Goal: Task Accomplishment & Management: Manage account settings

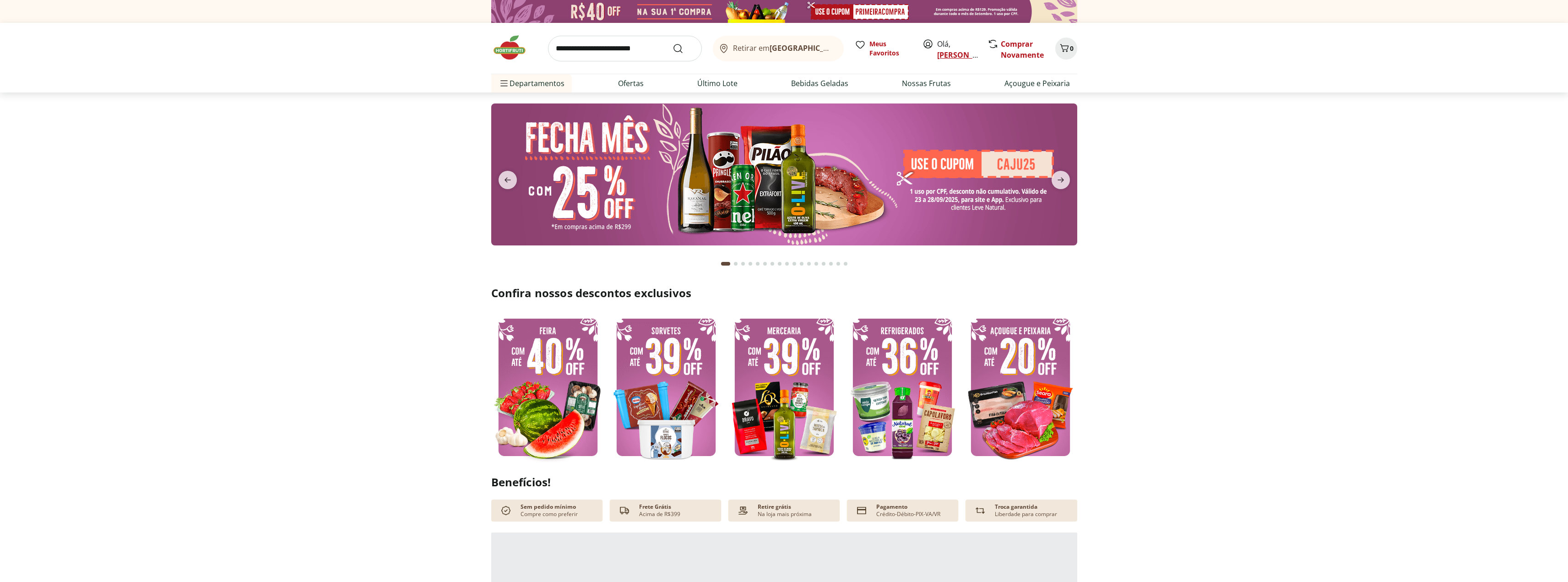
click at [949, 52] on link "[PERSON_NAME]" at bounding box center [967, 55] width 59 height 10
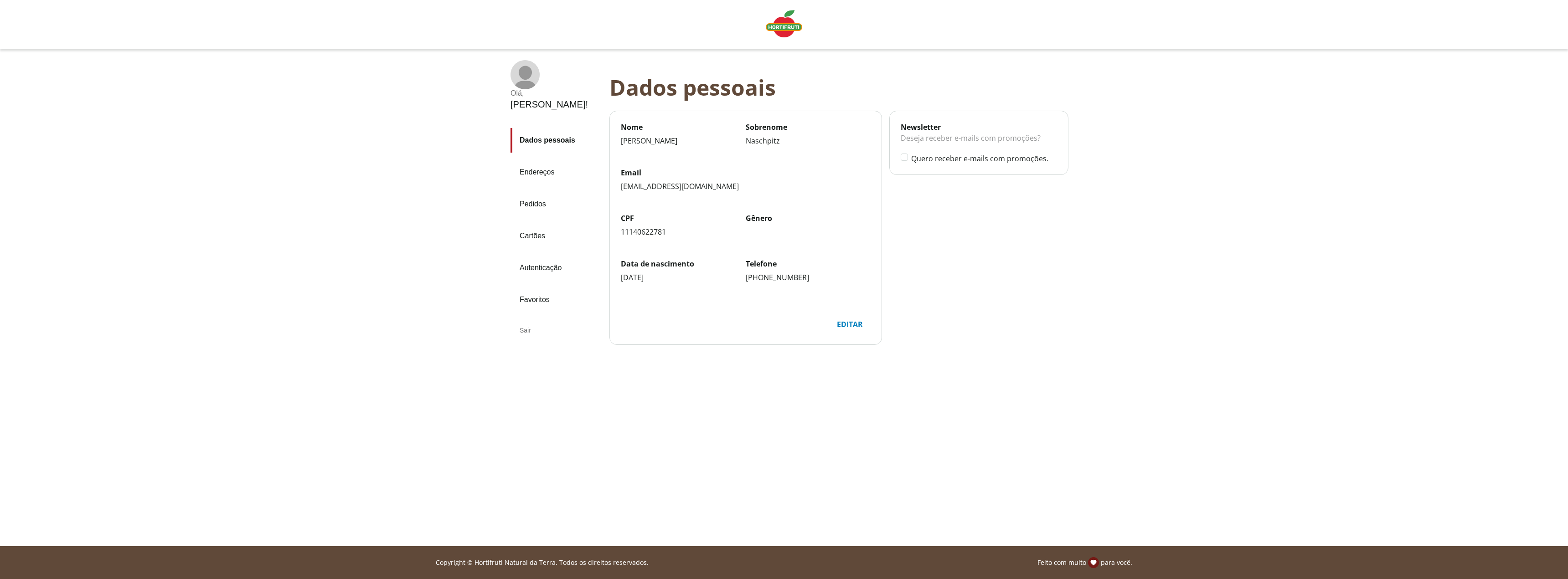
click at [533, 191] on link "Pedidos" at bounding box center [556, 204] width 92 height 24
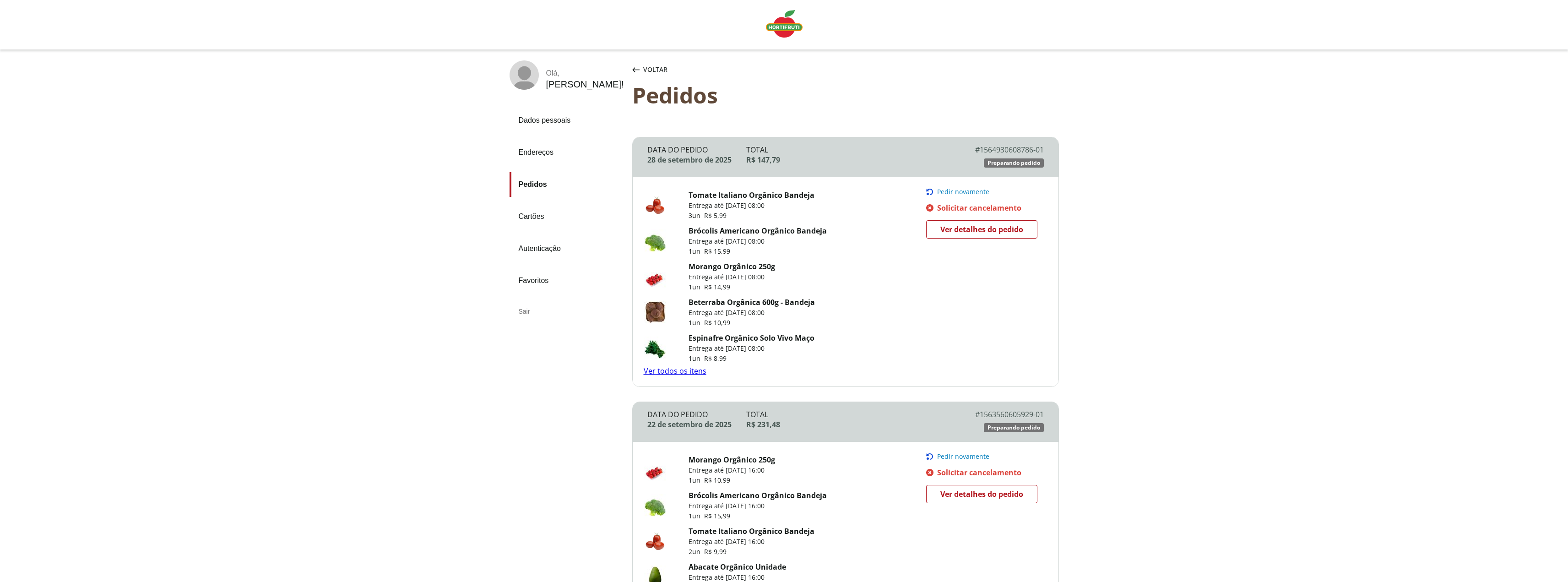
click at [536, 183] on link "Pedidos" at bounding box center [568, 184] width 116 height 24
click at [787, 26] on img "Linha de sessão" at bounding box center [784, 24] width 37 height 27
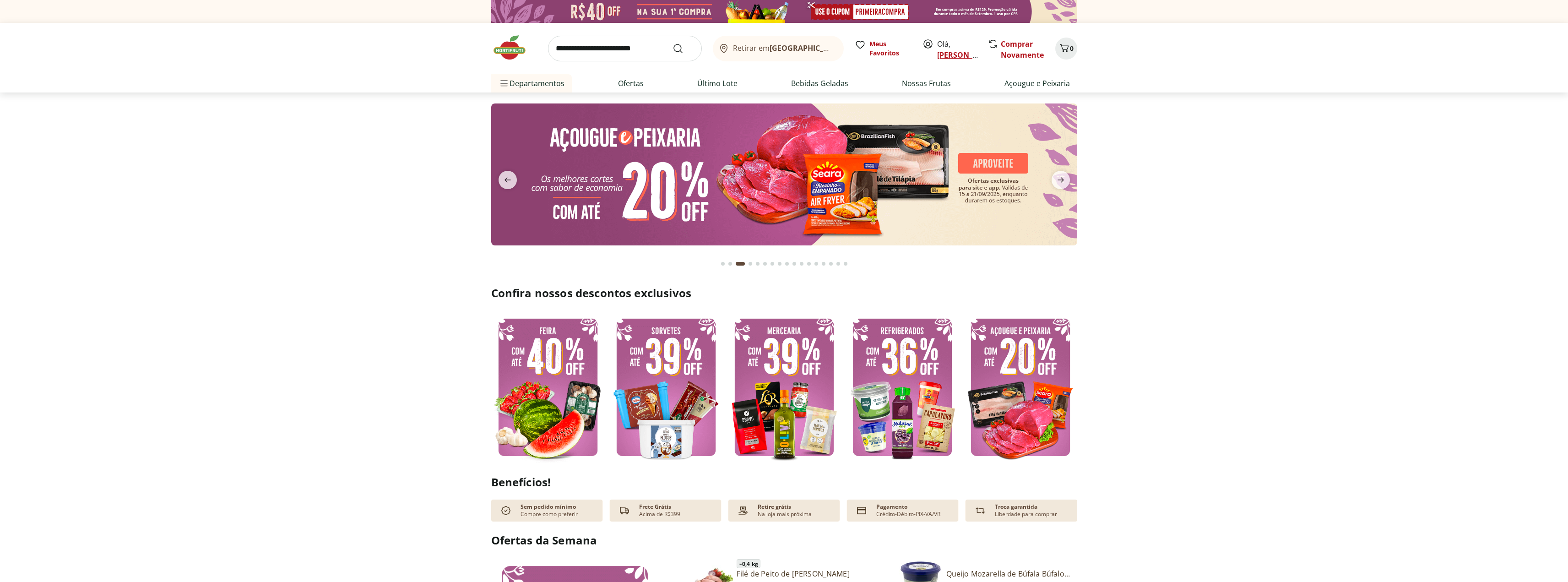
click at [941, 51] on link "[PERSON_NAME]" at bounding box center [967, 55] width 59 height 10
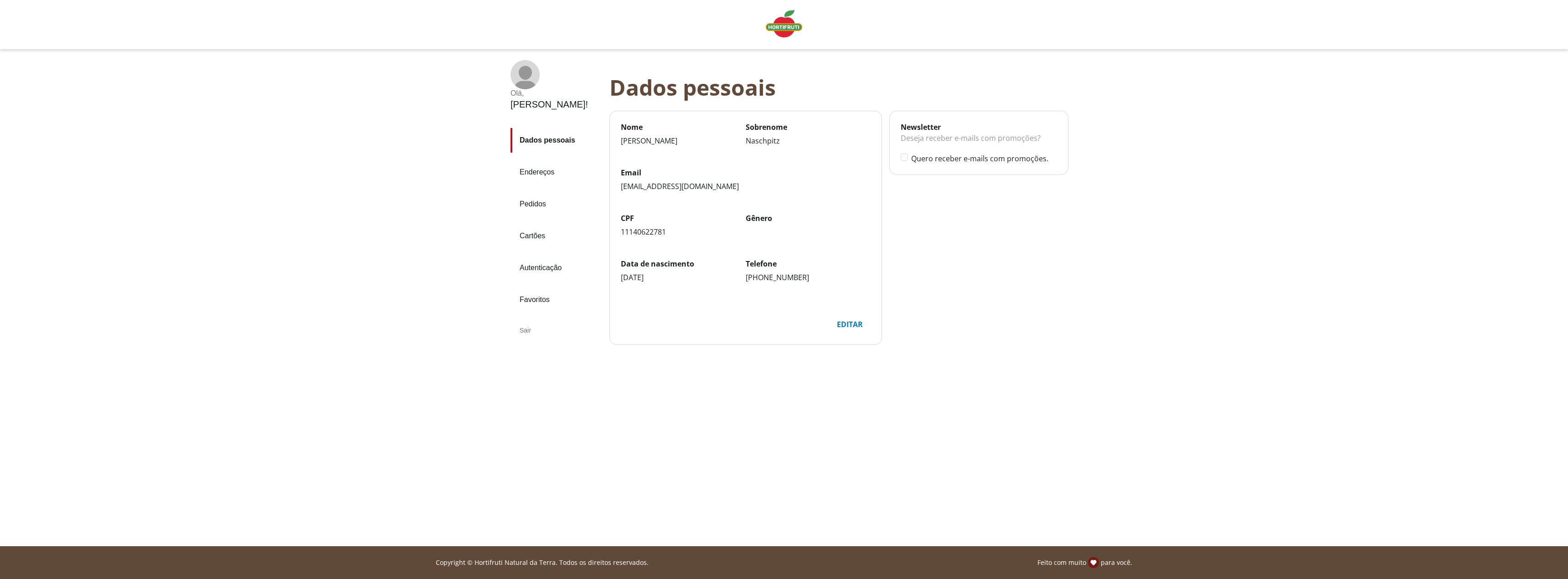
click at [535, 191] on link "Pedidos" at bounding box center [556, 204] width 92 height 24
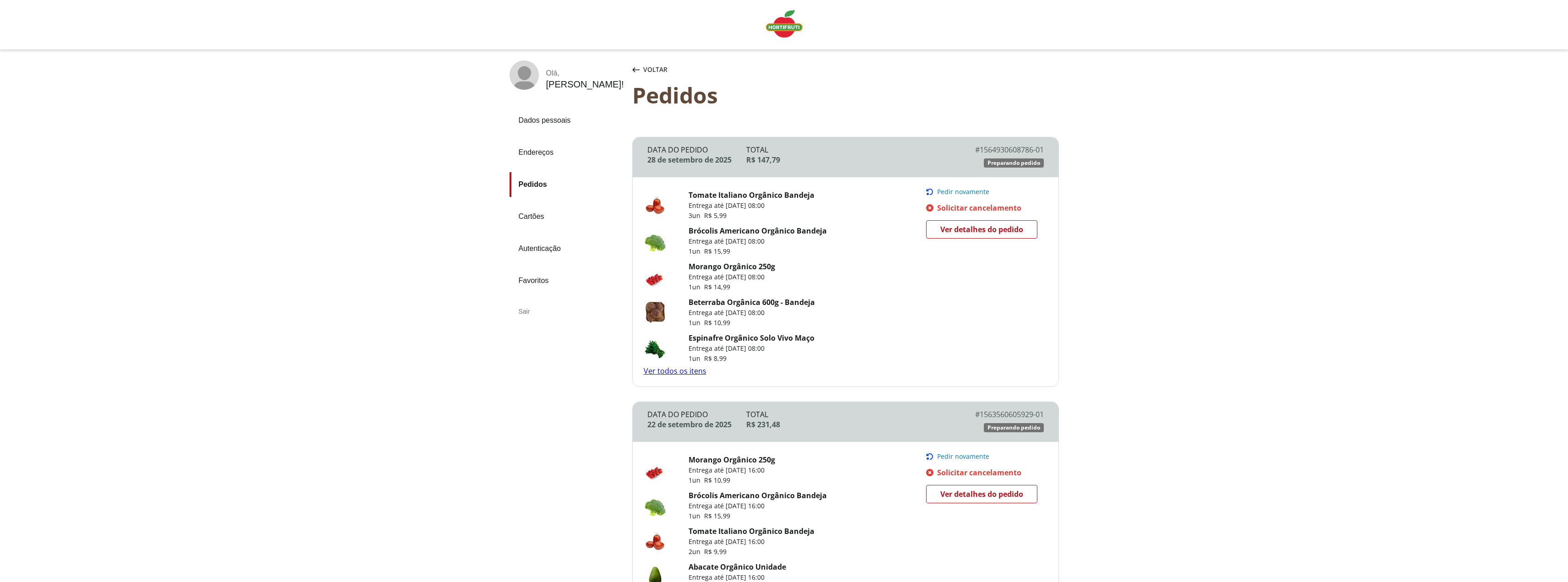
click at [656, 71] on span "Voltar" at bounding box center [655, 69] width 24 height 9
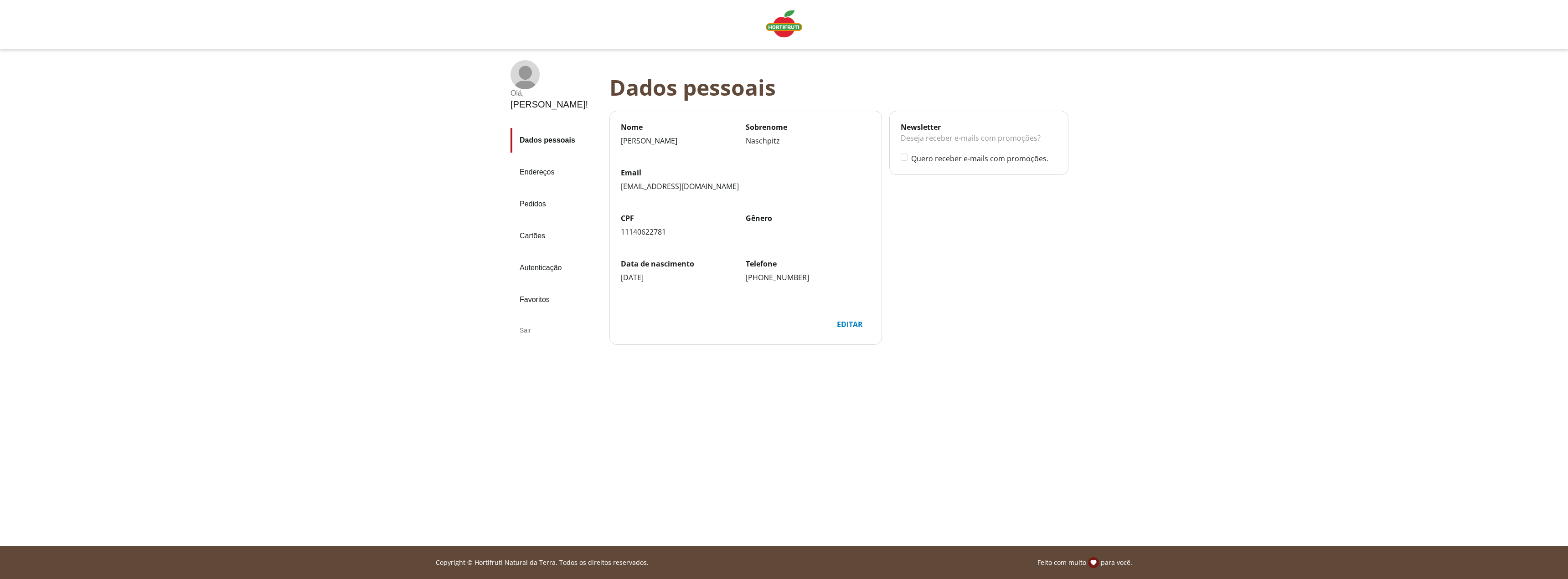
click at [538, 160] on link "Endereços" at bounding box center [556, 172] width 92 height 24
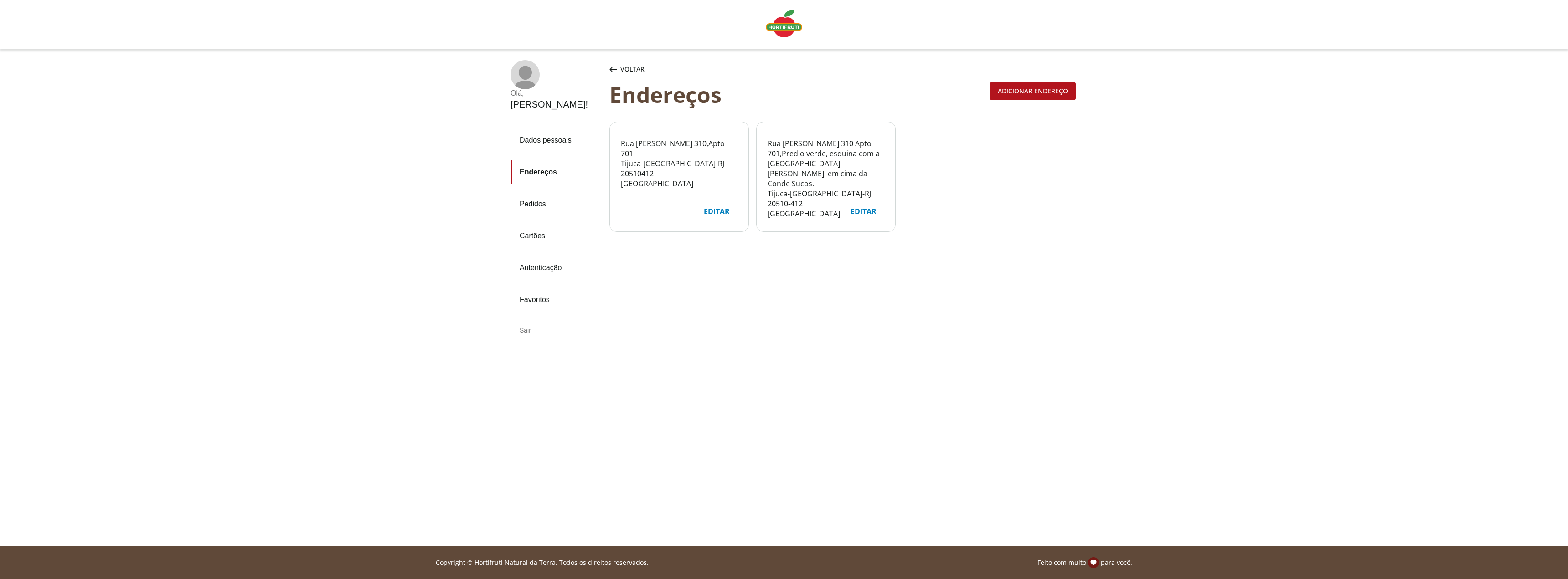
click at [530, 191] on link "Pedidos" at bounding box center [556, 204] width 92 height 24
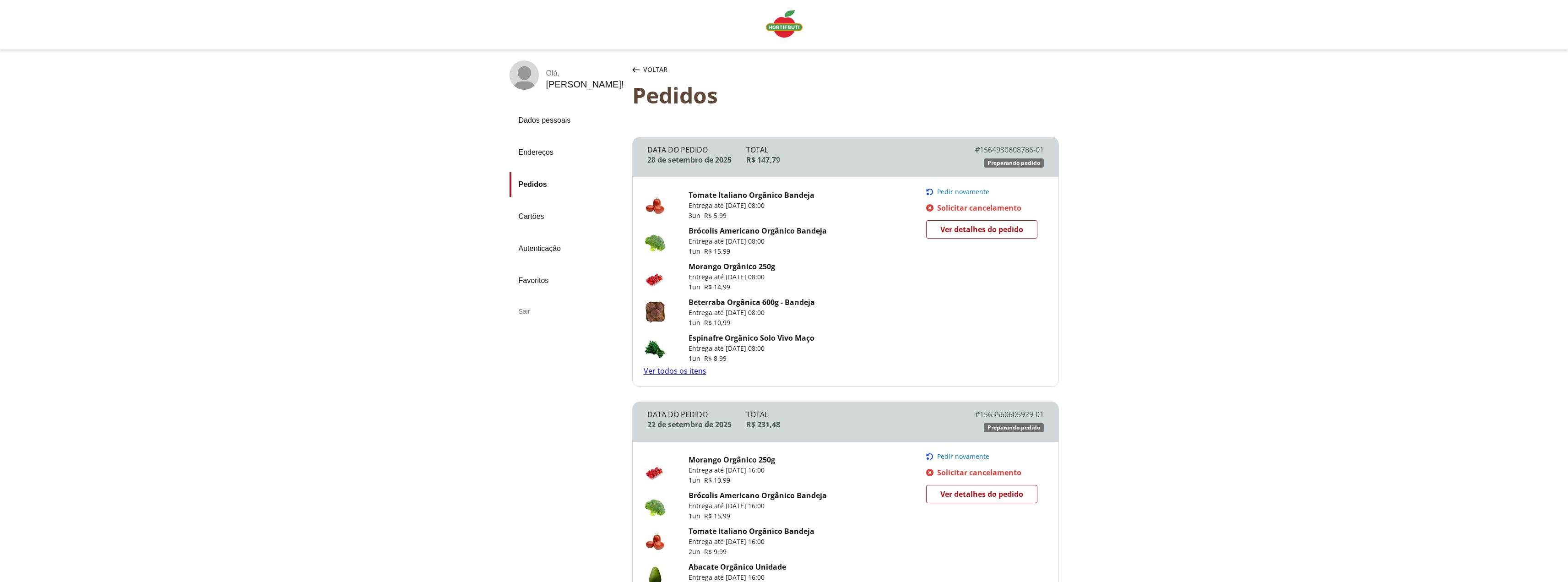
click at [671, 371] on link "Ver todos os itens" at bounding box center [675, 371] width 62 height 10
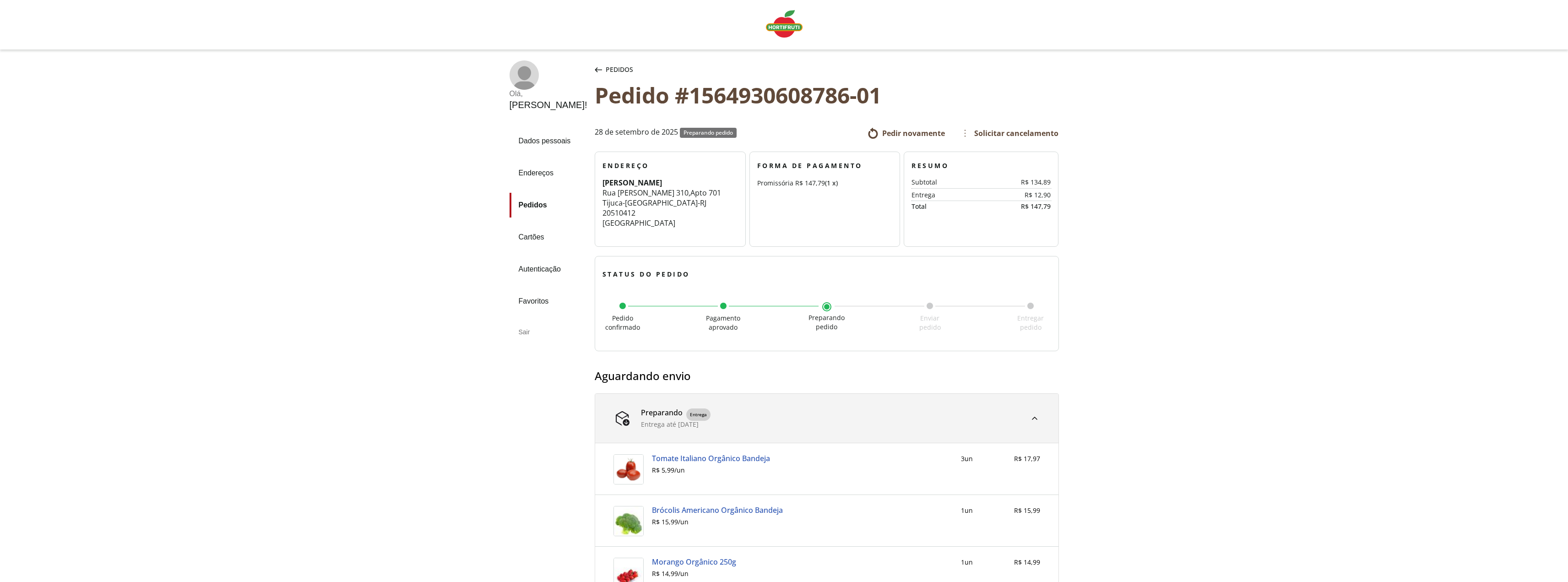
click at [785, 30] on img "Linha de sessão" at bounding box center [784, 24] width 37 height 27
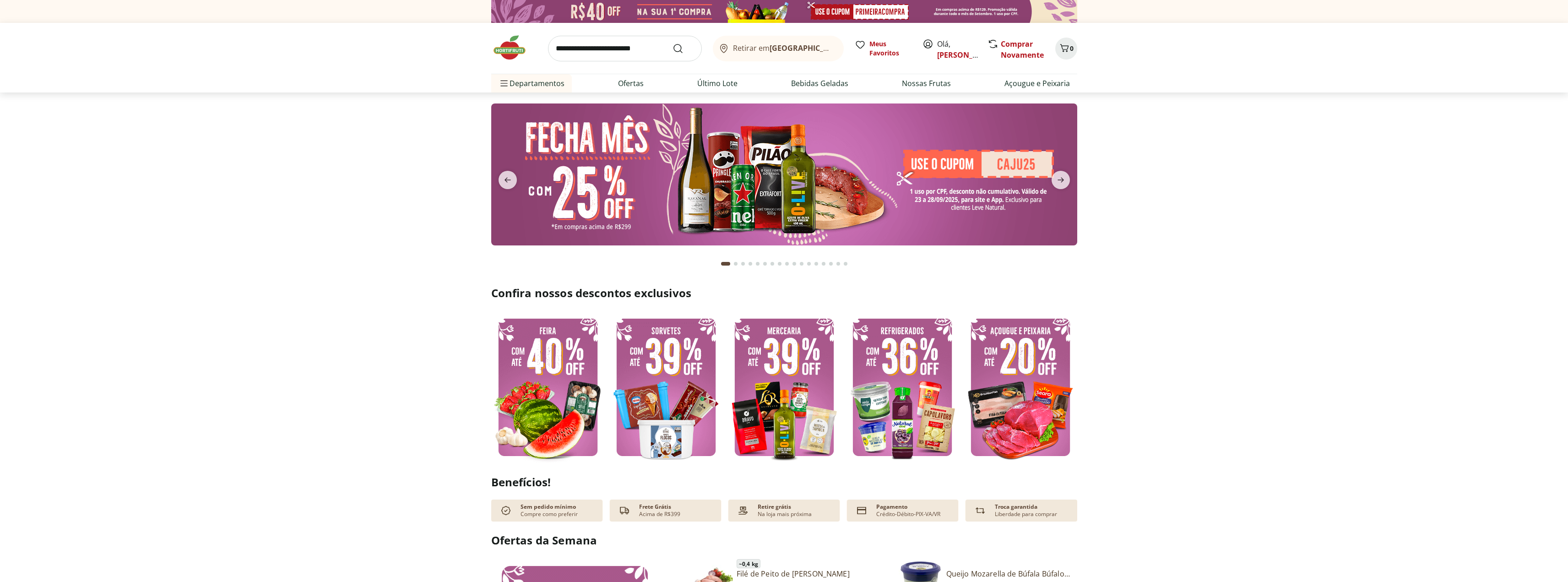
click at [806, 46] on b "Rio de Janeiro/RJ" at bounding box center [847, 48] width 154 height 10
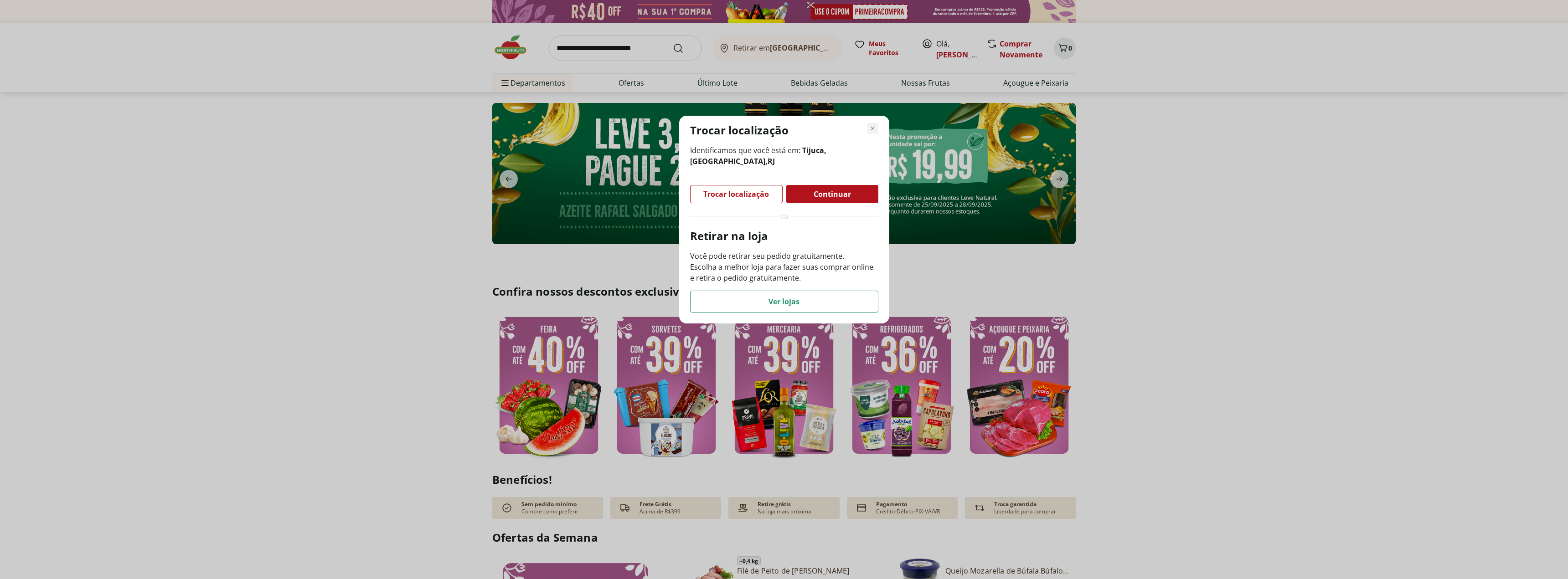
click at [873, 129] on use "Fechar modal de regionalização" at bounding box center [873, 128] width 6 height 6
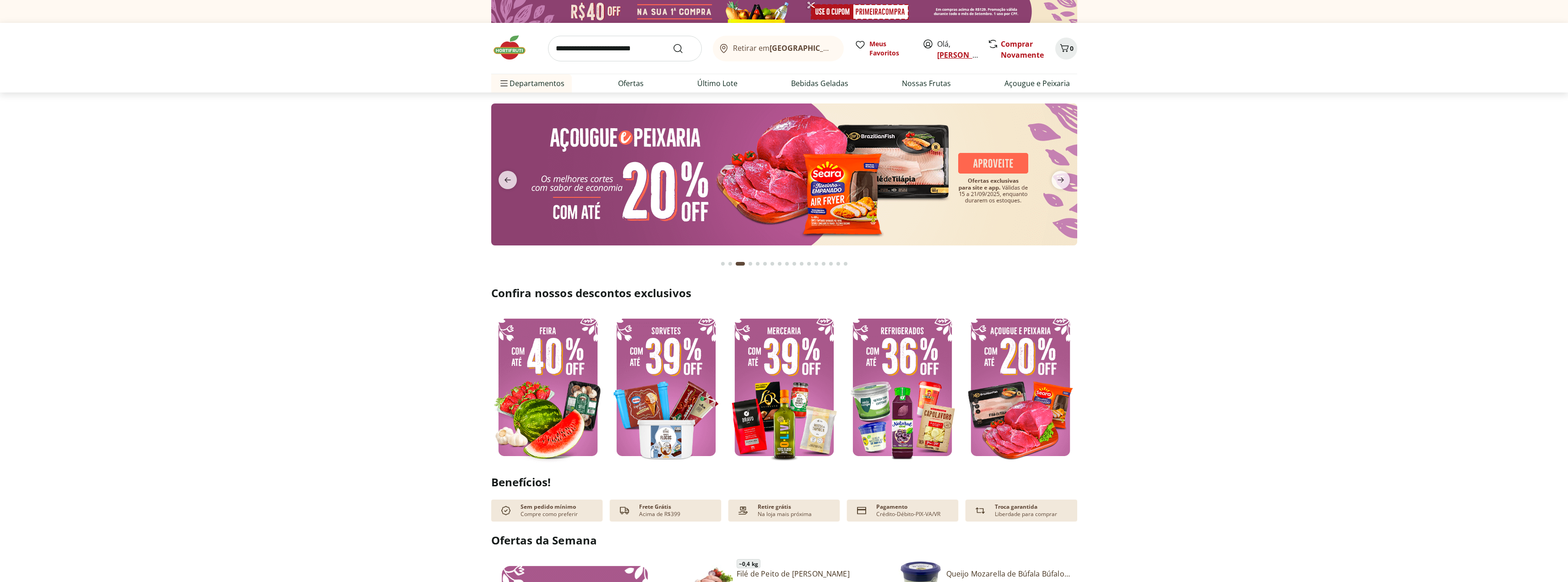
click at [959, 53] on link "[PERSON_NAME]" at bounding box center [967, 55] width 59 height 10
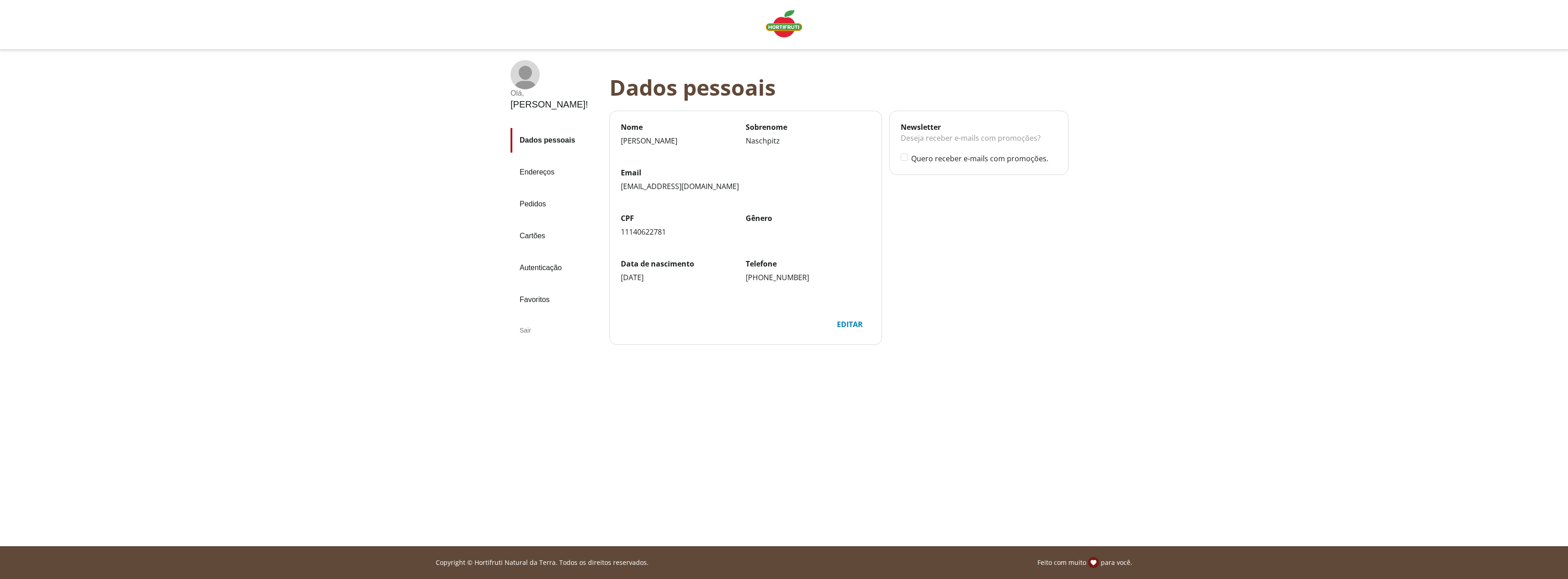
click at [542, 191] on link "Pedidos" at bounding box center [556, 204] width 92 height 24
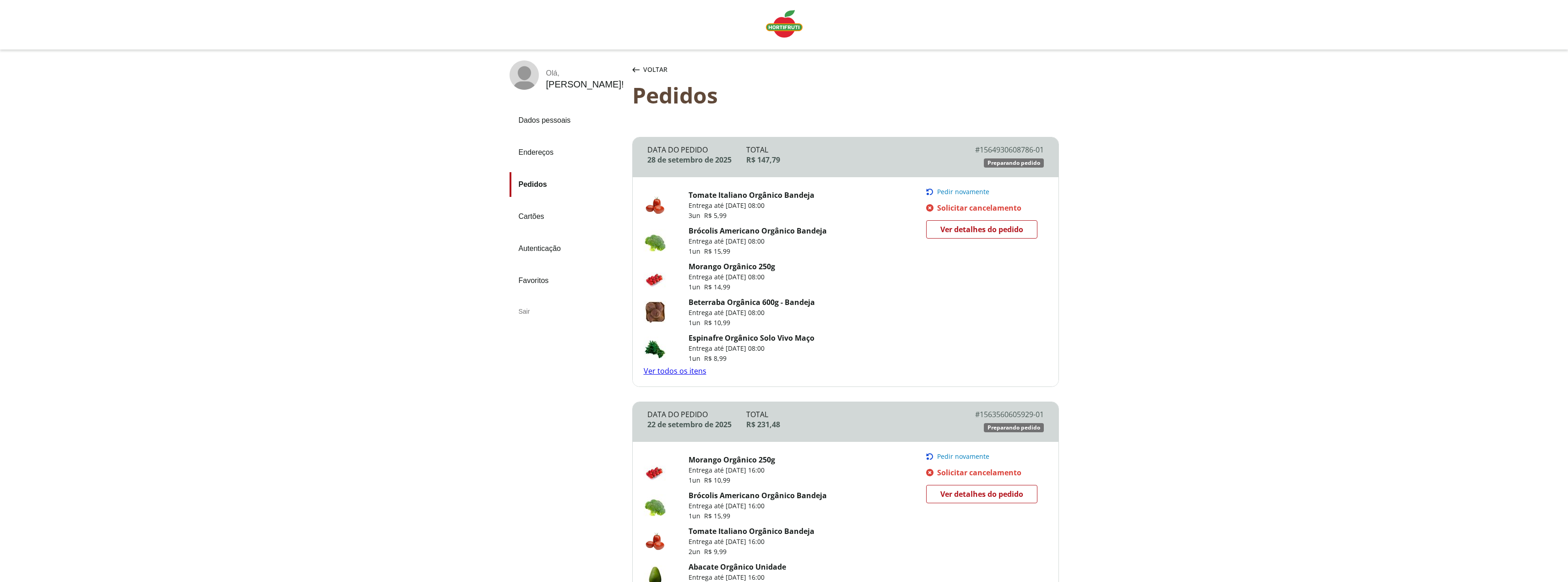
click at [990, 231] on span "Ver detalhes do pedido" at bounding box center [981, 229] width 83 height 14
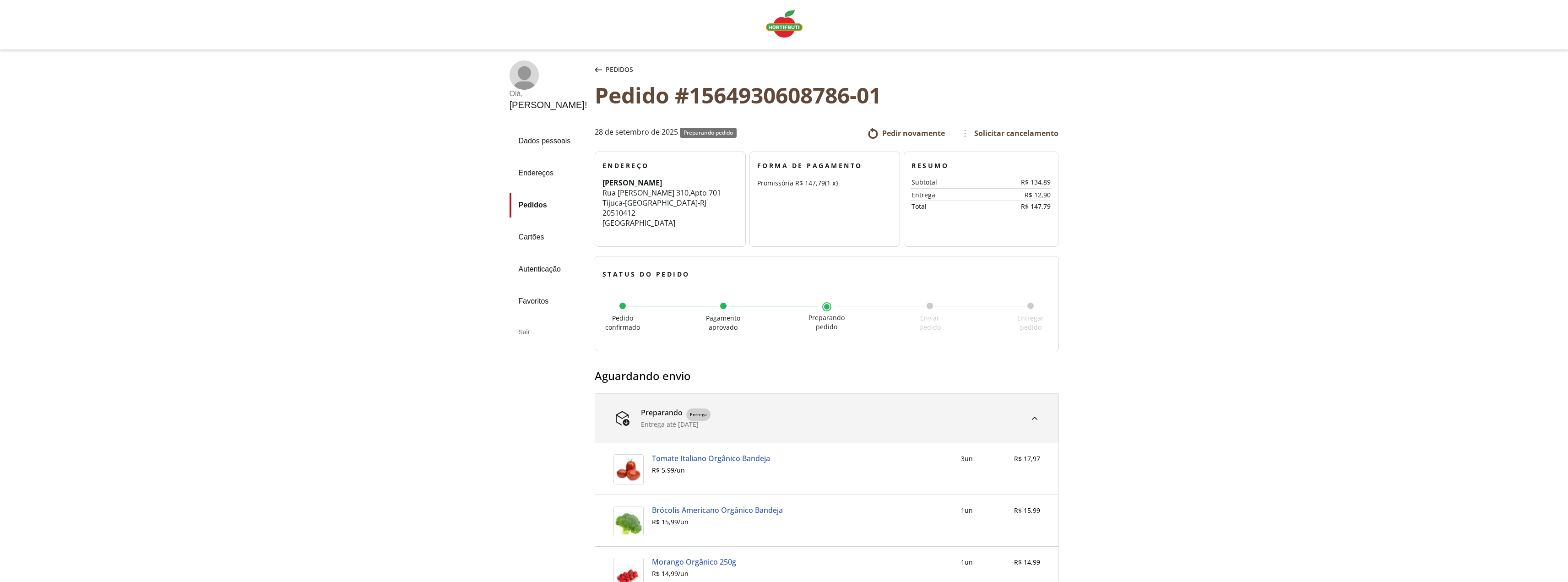
click at [1105, 376] on div "Olá , Vanessa ! Dados pessoais Endereços Pedidos Cartões Autenticação Favoritos…" at bounding box center [784, 544] width 1568 height 990
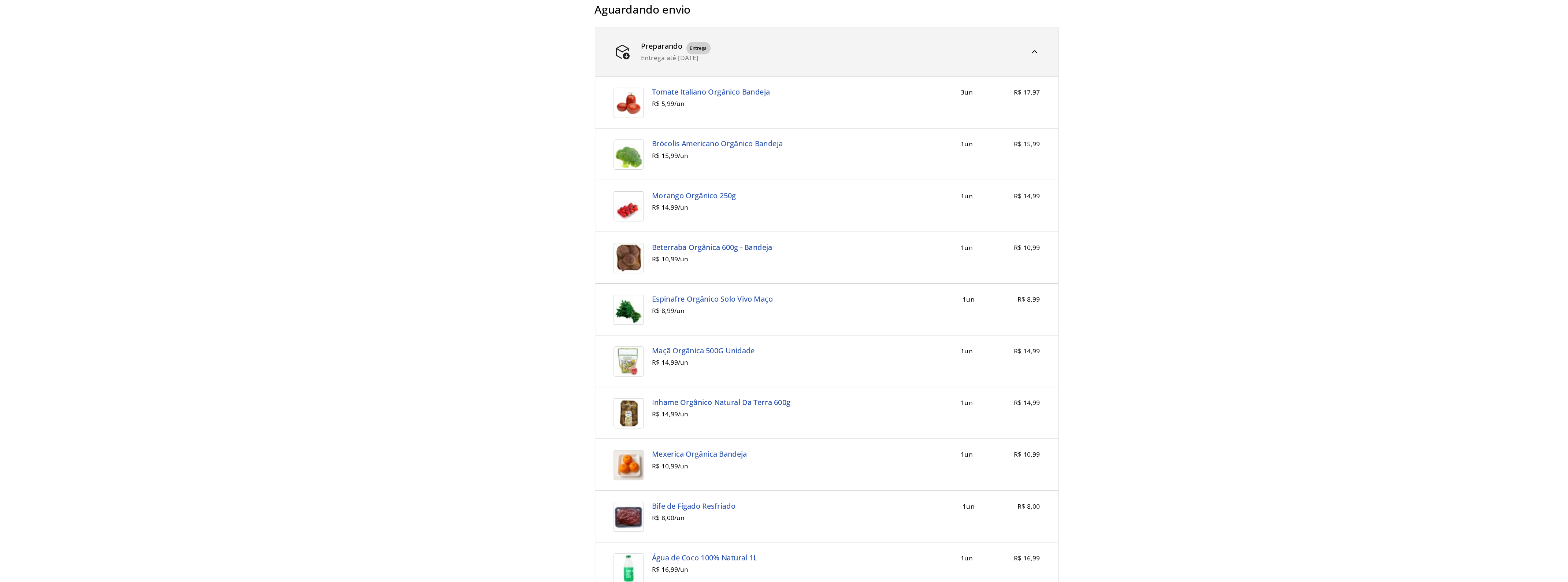
scroll to position [276, 0]
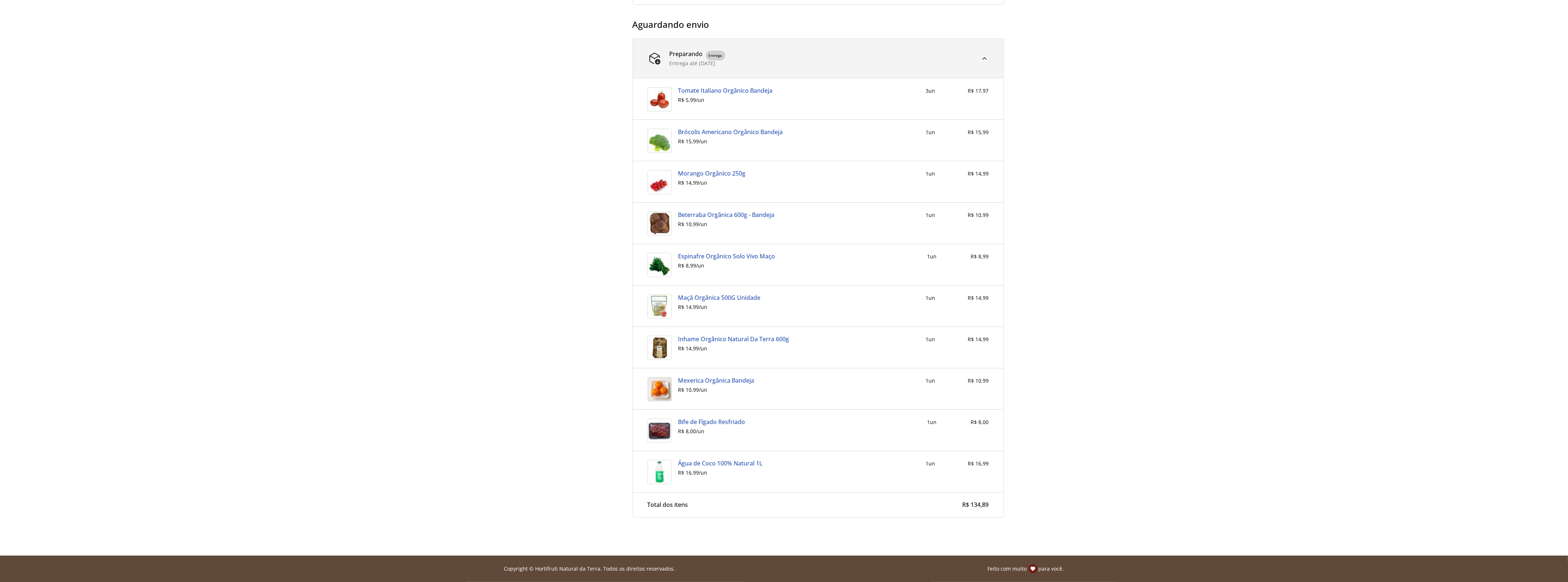
drag, startPoint x: 1132, startPoint y: 223, endPoint x: 1071, endPoint y: 165, distance: 84.2
click at [1132, 223] on div "Olá , Vanessa ! Dados pessoais Endereços Pedidos Cartões Autenticação Favoritos…" at bounding box center [784, 159] width 1568 height 792
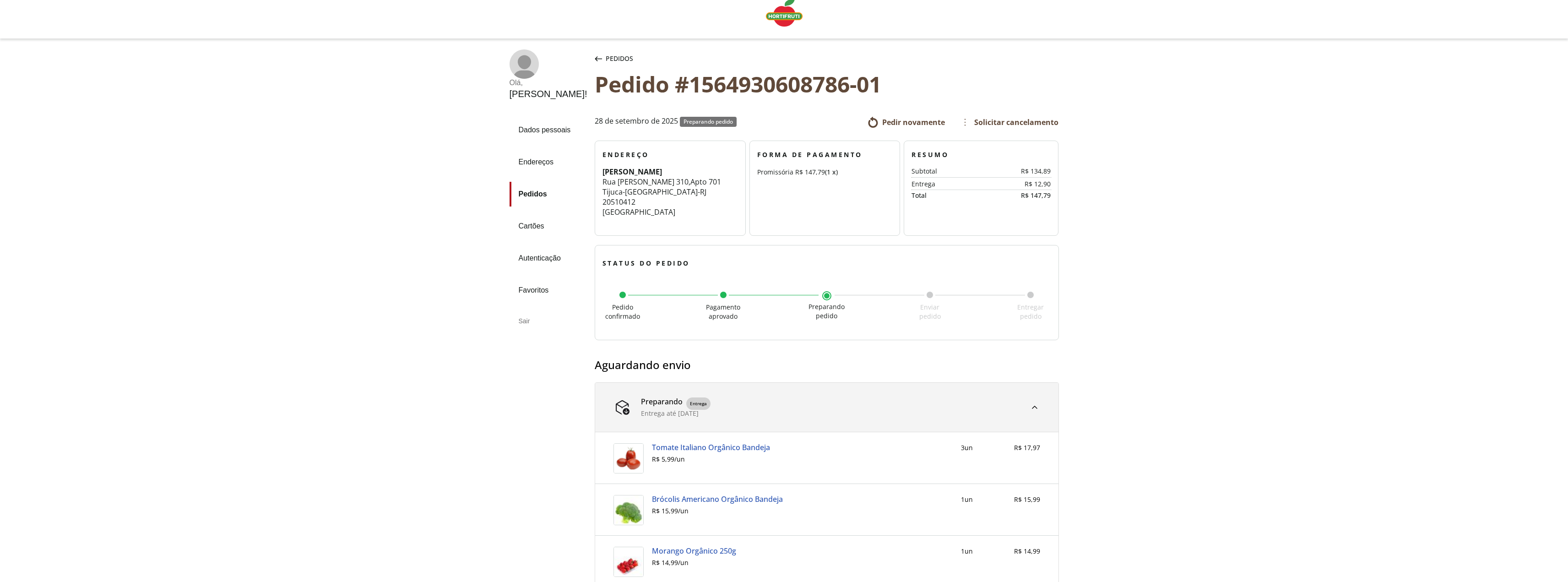
scroll to position [3, 0]
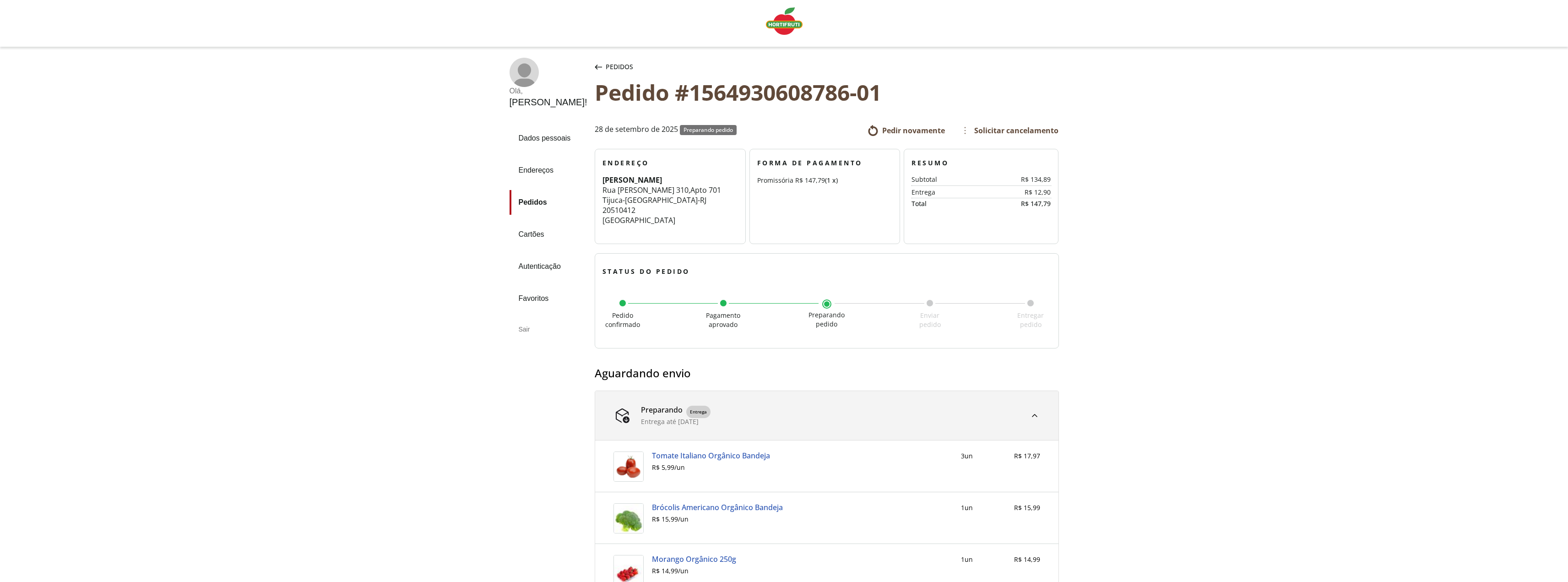
click at [775, 16] on img "Linha de sessão" at bounding box center [784, 21] width 37 height 27
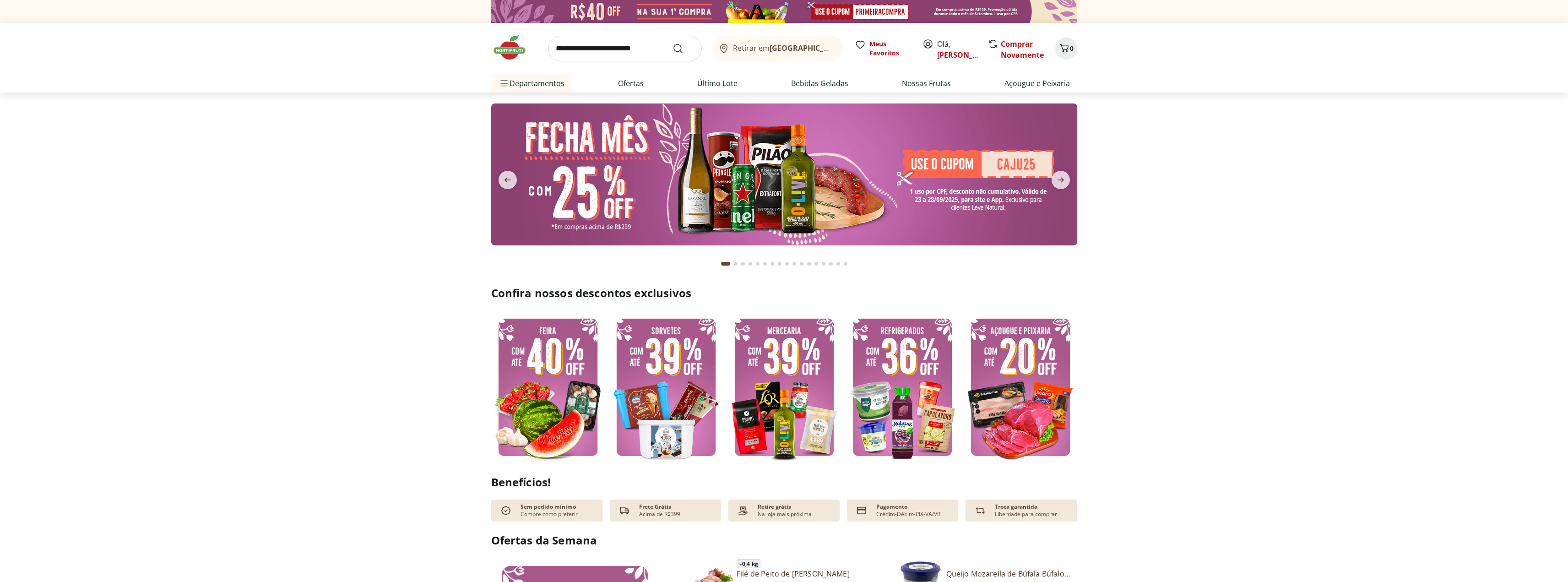
click at [800, 49] on b "[GEOGRAPHIC_DATA]/[GEOGRAPHIC_DATA]" at bounding box center [847, 48] width 154 height 10
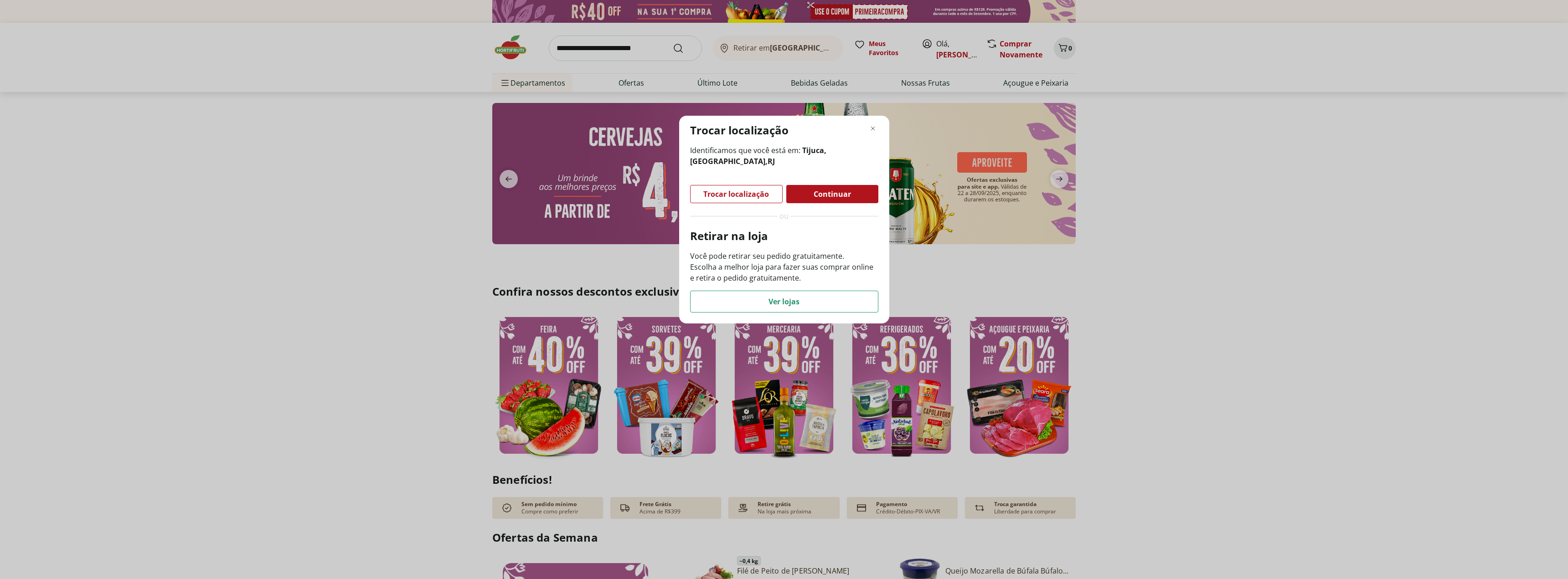
click at [821, 195] on span "Continuar" at bounding box center [832, 195] width 37 height 8
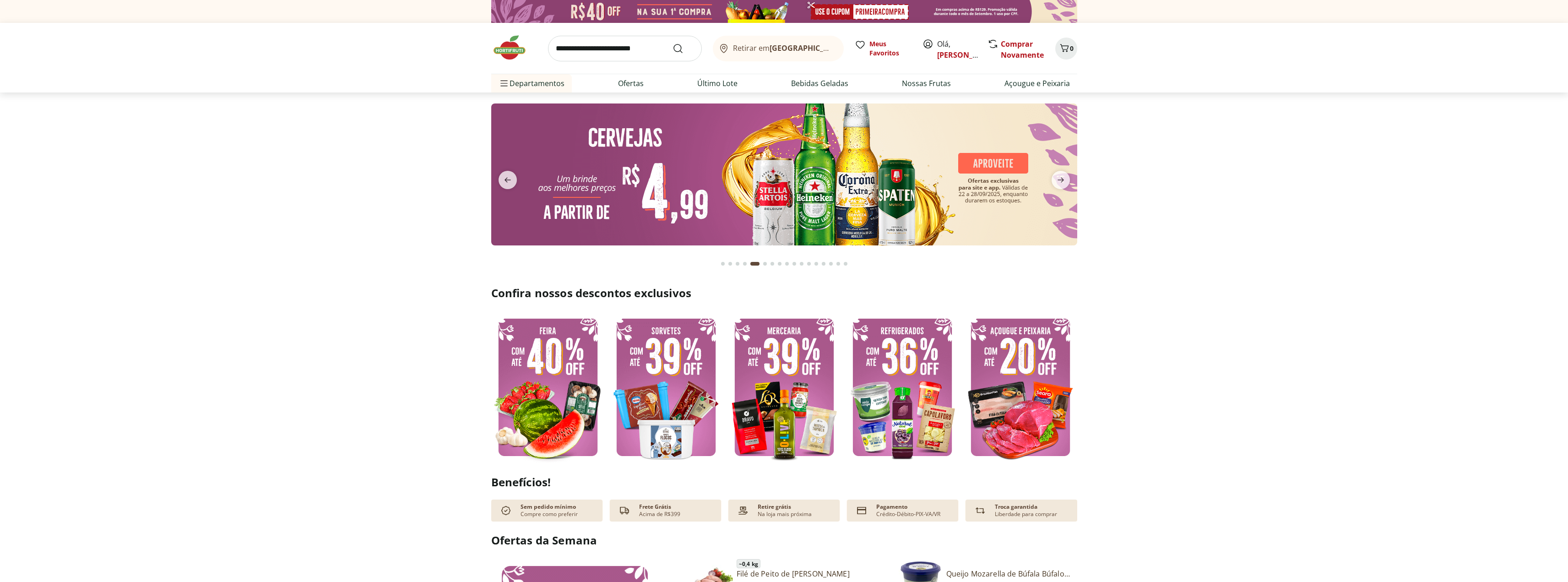
click at [724, 49] on icon at bounding box center [724, 49] width 11 height 11
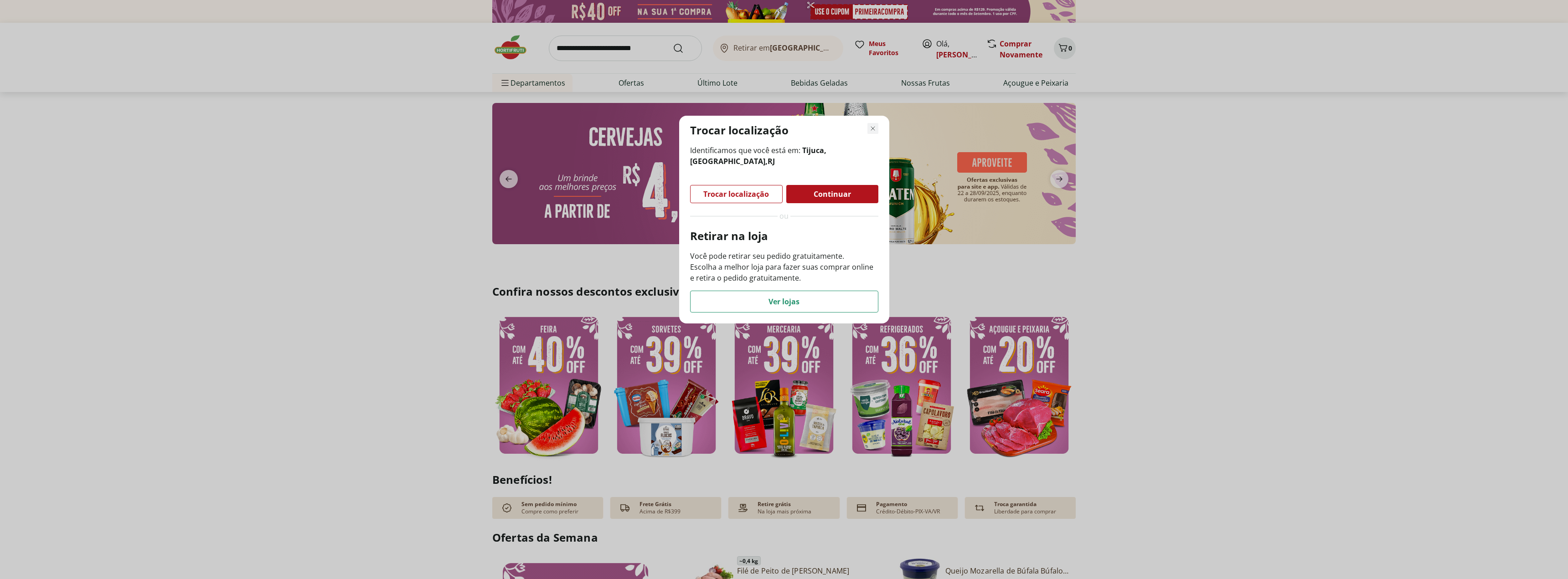
click at [870, 126] on icon "Fechar modal de regionalização" at bounding box center [873, 128] width 11 height 11
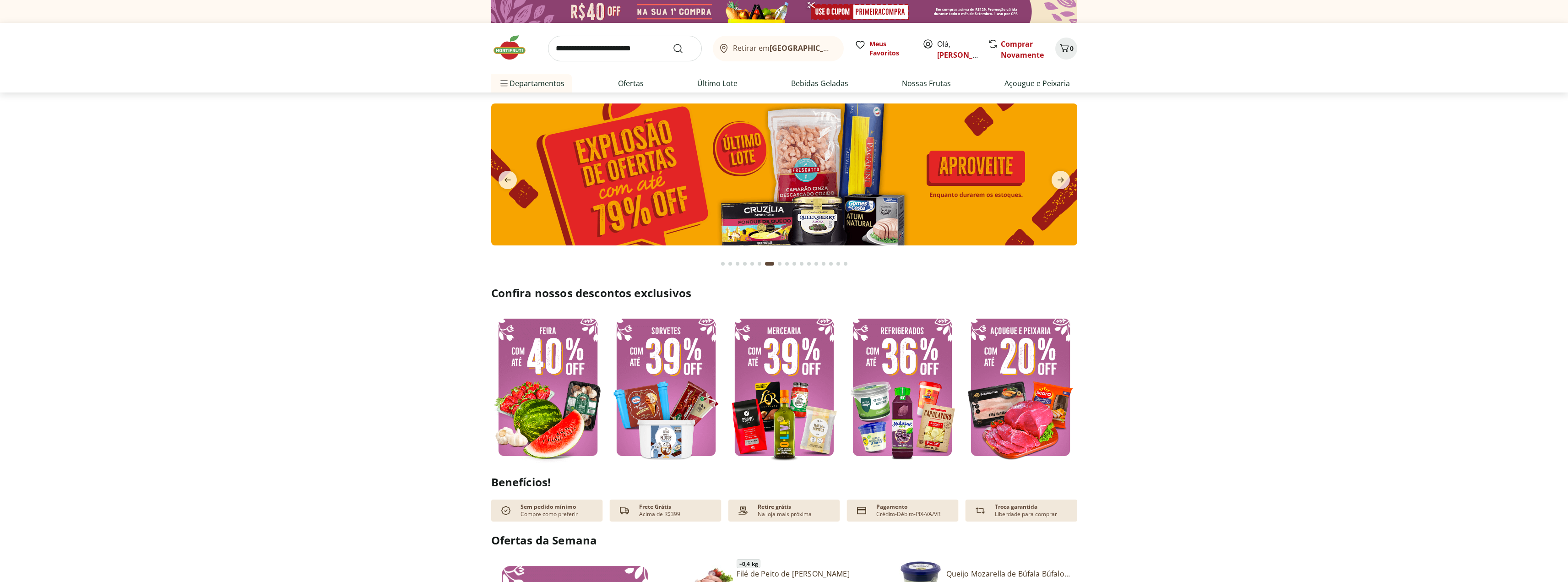
drag, startPoint x: 756, startPoint y: 46, endPoint x: 746, endPoint y: 45, distance: 10.0
click at [746, 45] on span "Retirar em [GEOGRAPHIC_DATA]/[GEOGRAPHIC_DATA]" at bounding box center [783, 48] width 101 height 8
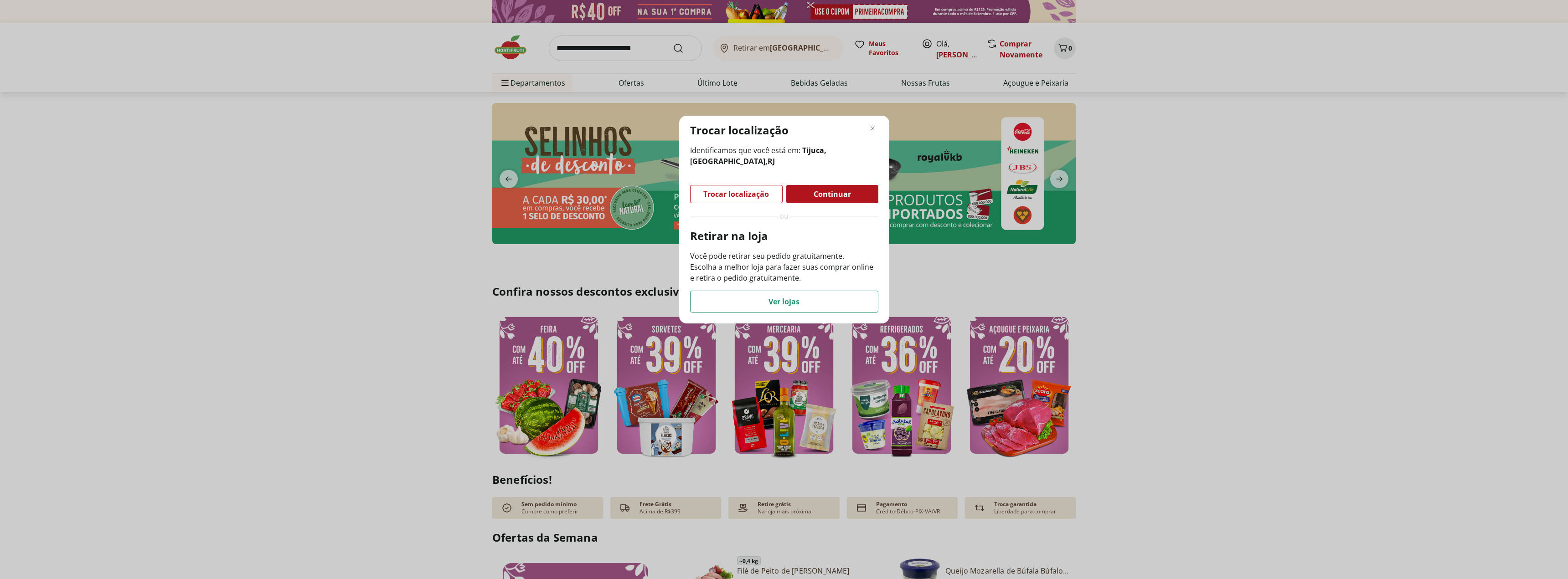
click at [829, 193] on span "Continuar" at bounding box center [832, 195] width 37 height 8
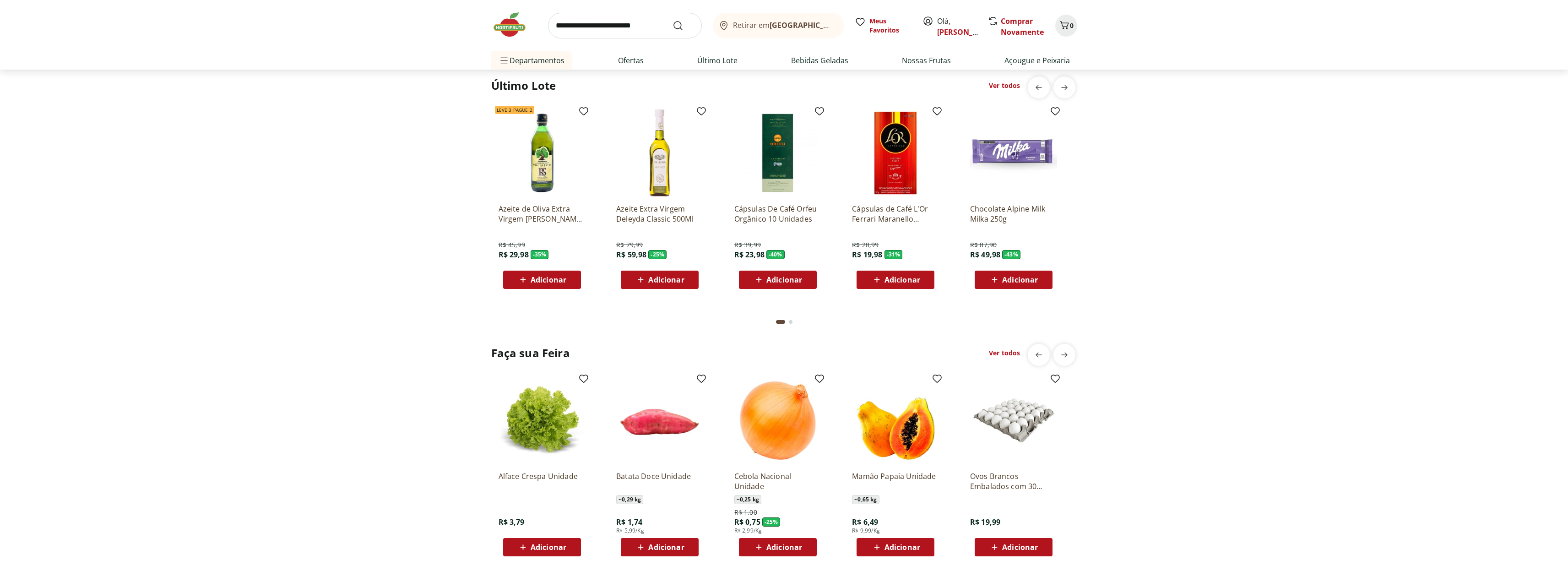
scroll to position [687, 0]
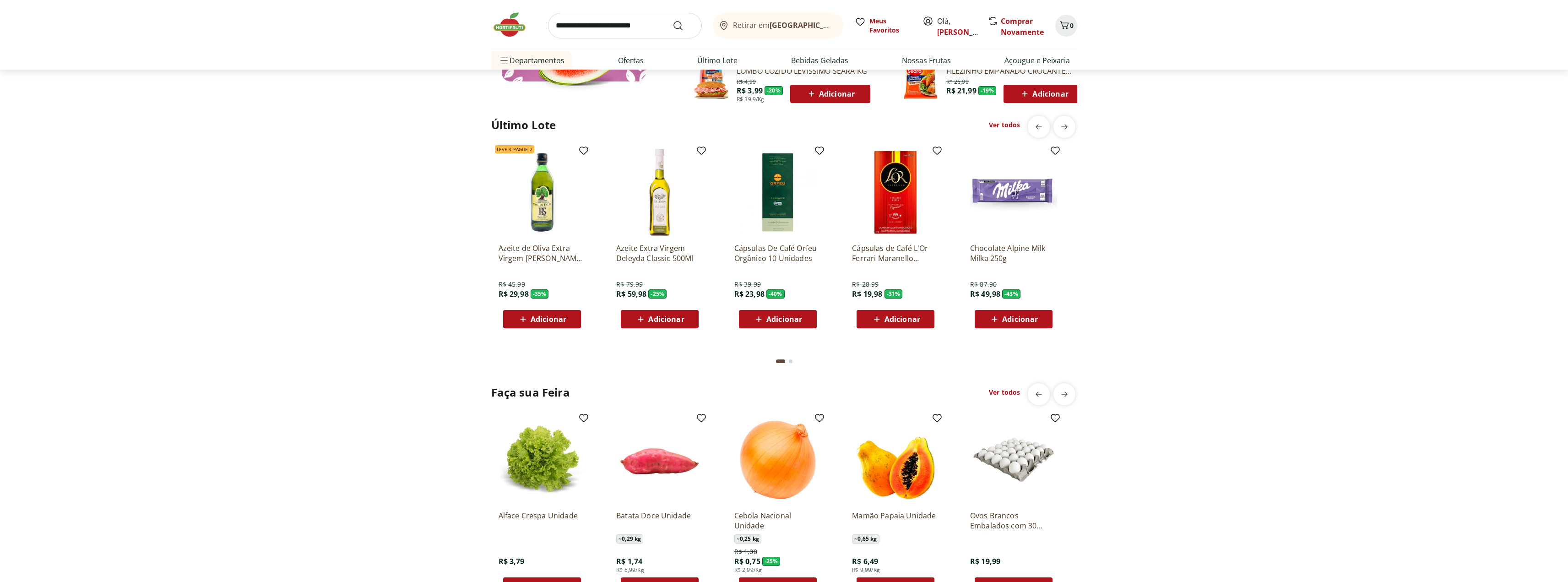
click at [1232, 219] on div "Último Lote Ver todos Leve 3 Pague 2 Azeite de Oliva Extra Virgem [PERSON_NAME]…" at bounding box center [784, 243] width 1531 height 256
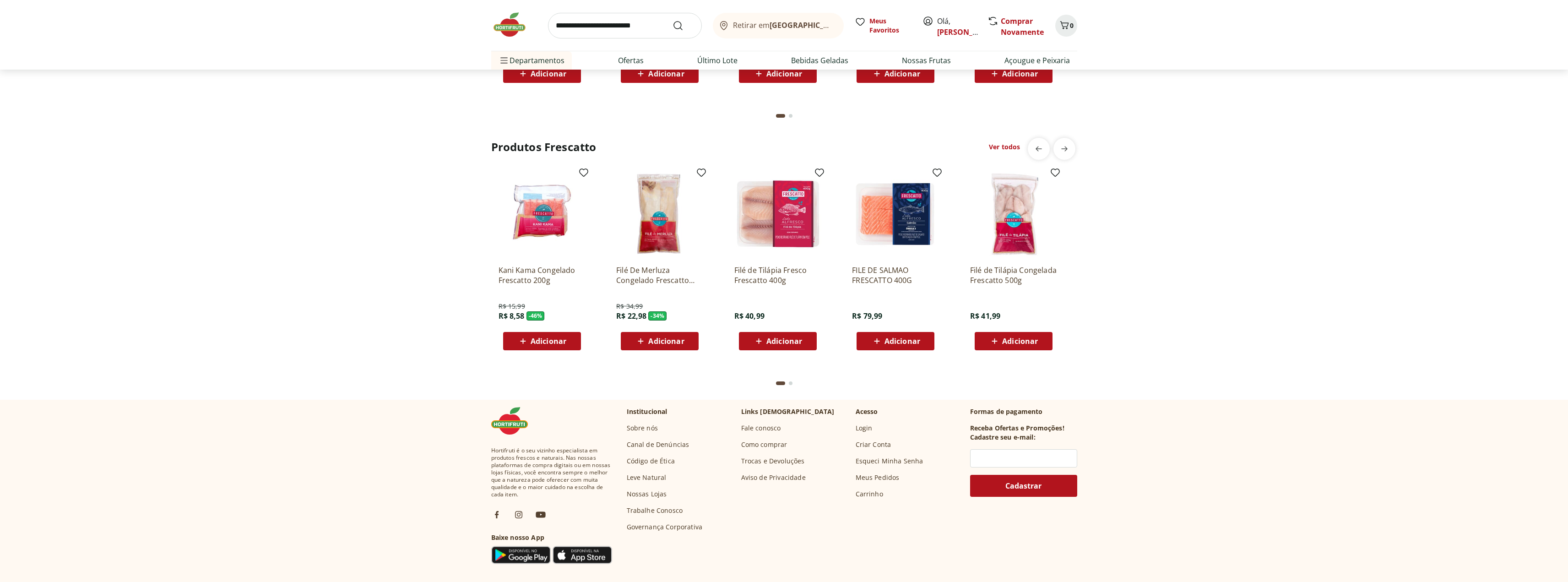
scroll to position [2670, 0]
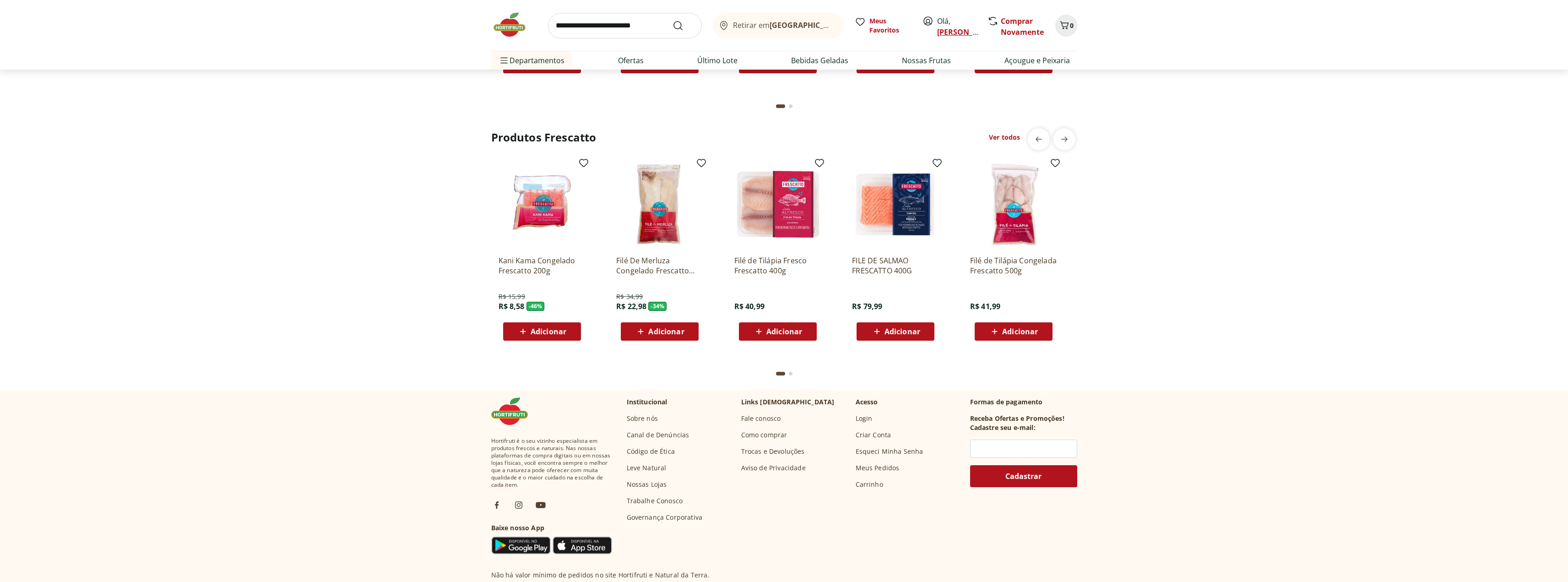
click at [947, 31] on link "[PERSON_NAME]" at bounding box center [967, 32] width 59 height 10
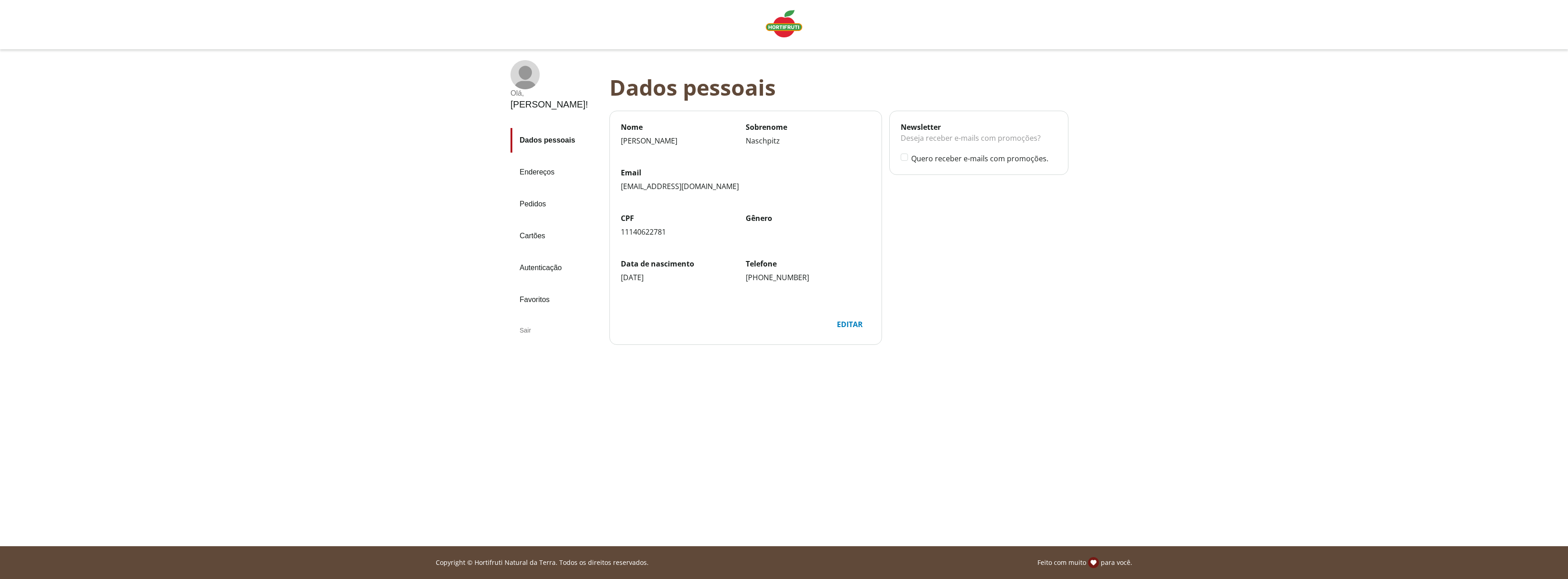
click at [535, 191] on link "Pedidos" at bounding box center [556, 204] width 92 height 24
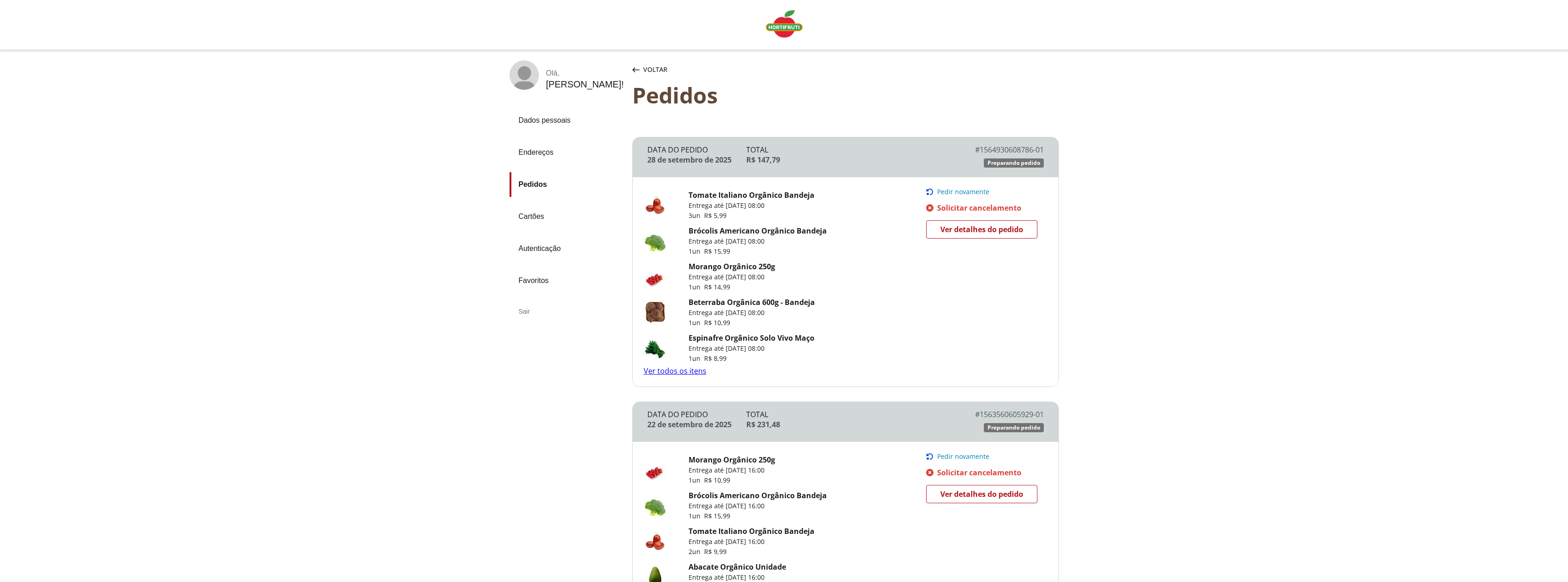
click at [975, 206] on span "Solicitar cancelamento" at bounding box center [979, 208] width 84 height 10
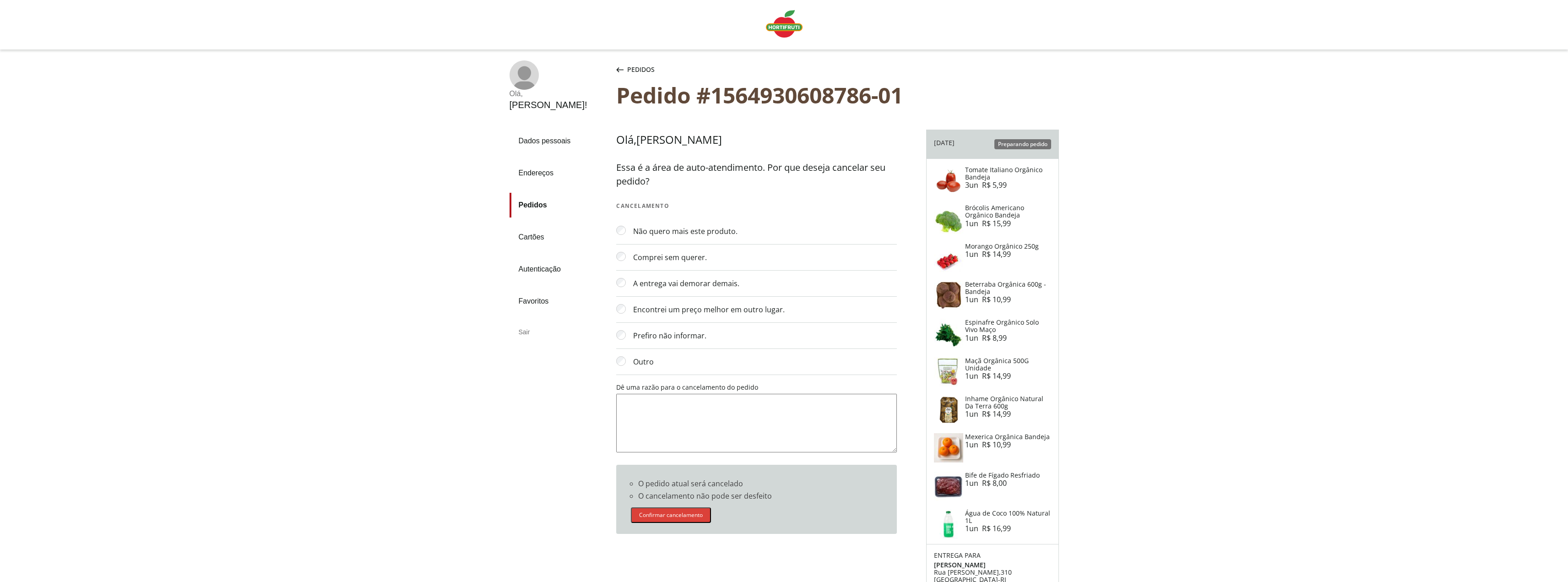
click at [664, 408] on textarea "Dê uma razão para o cancelamento do pedido" at bounding box center [756, 422] width 280 height 59
type textarea "*"
click at [619, 399] on textarea "**********" at bounding box center [756, 422] width 280 height 59
drag, startPoint x: 816, startPoint y: 402, endPoint x: 842, endPoint y: 409, distance: 26.9
click at [842, 409] on textarea "**********" at bounding box center [756, 422] width 280 height 59
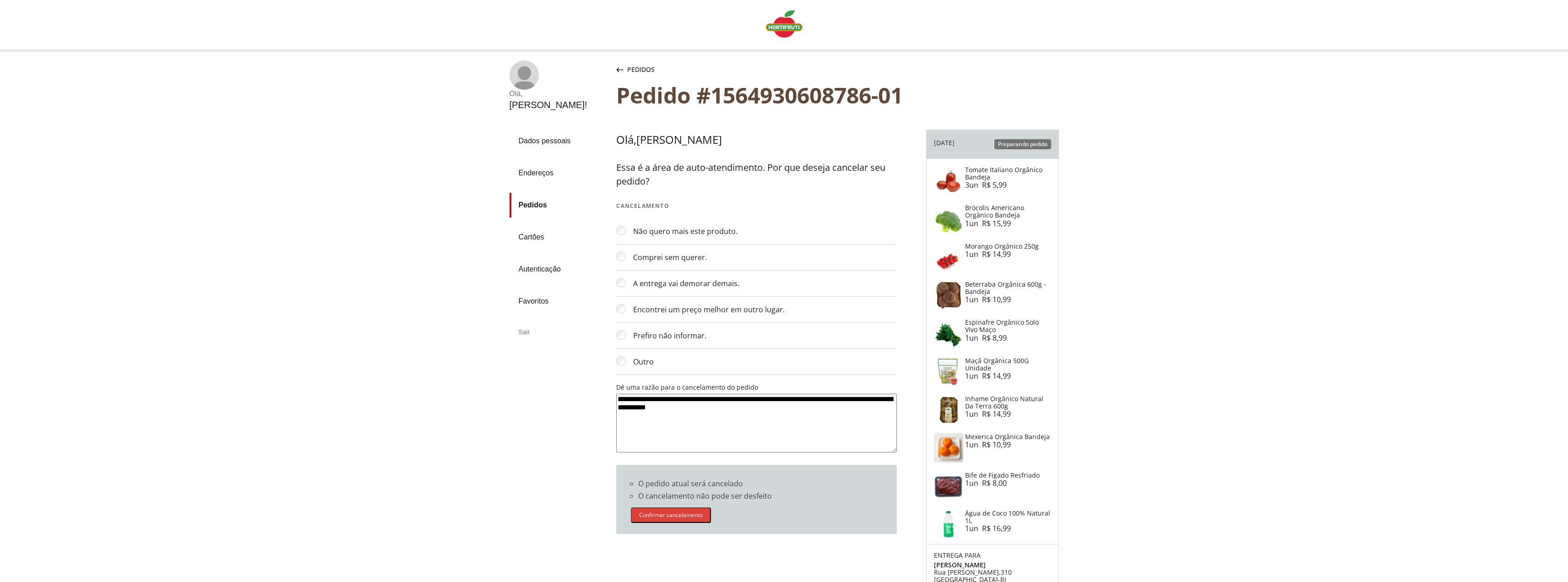
drag, startPoint x: 729, startPoint y: 398, endPoint x: 718, endPoint y: 399, distance: 11.0
click at [718, 399] on textarea "**********" at bounding box center [756, 422] width 280 height 59
click at [706, 401] on textarea "**********" at bounding box center [756, 422] width 280 height 59
drag, startPoint x: 807, startPoint y: 401, endPoint x: 840, endPoint y: 399, distance: 33.1
click at [840, 399] on textarea "**********" at bounding box center [756, 422] width 280 height 59
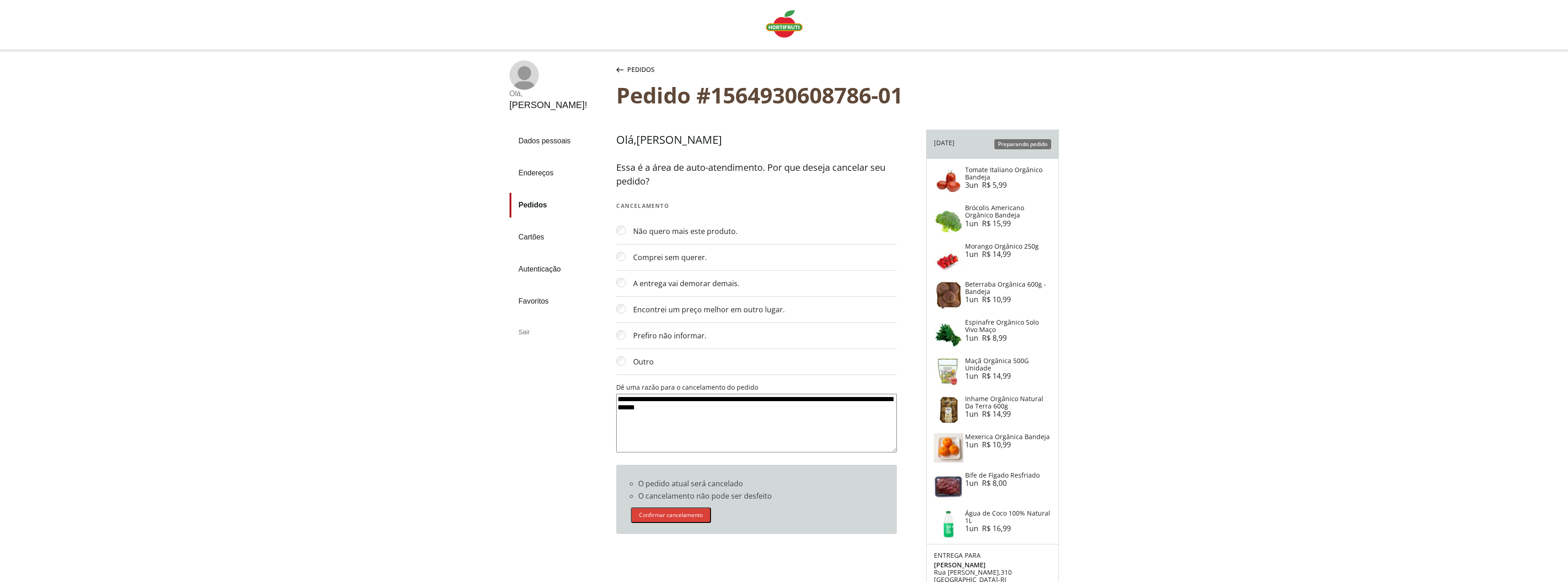
click at [747, 410] on textarea "**********" at bounding box center [756, 422] width 280 height 59
type textarea "**********"
click at [672, 514] on button "Confirmar cancelamento" at bounding box center [670, 515] width 80 height 15
